Goal: Task Accomplishment & Management: Manage account settings

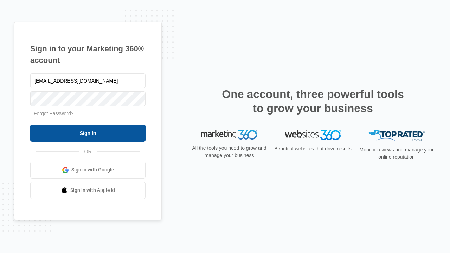
click at [88, 133] on input "Sign In" at bounding box center [87, 133] width 115 height 17
